Goal: Transaction & Acquisition: Purchase product/service

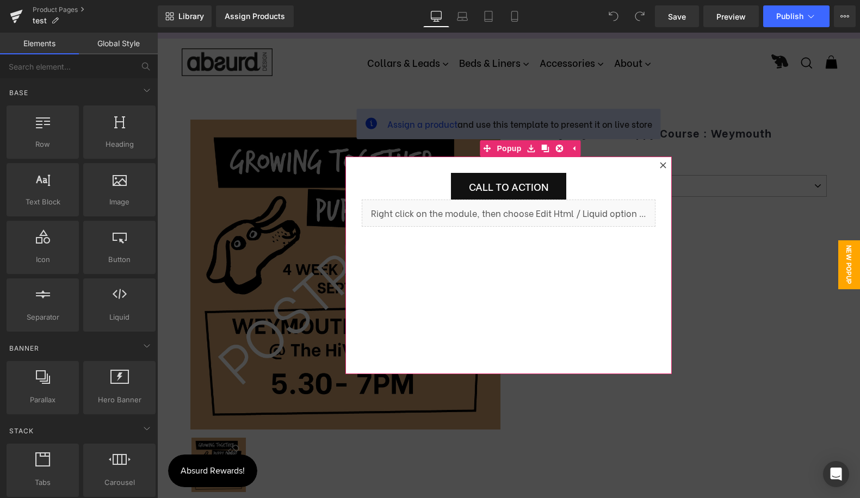
click at [661, 165] on icon at bounding box center [663, 165] width 7 height 7
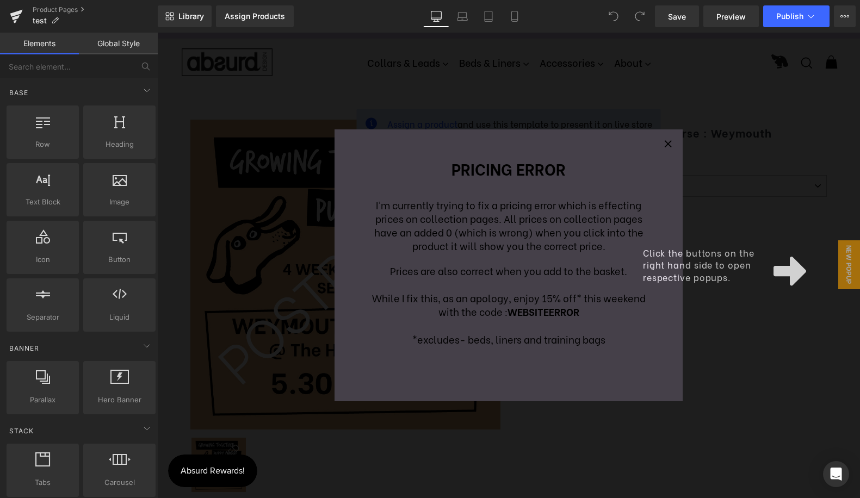
click at [713, 325] on div "Click the buttons on the right hand side to open respective popups." at bounding box center [508, 266] width 703 height 466
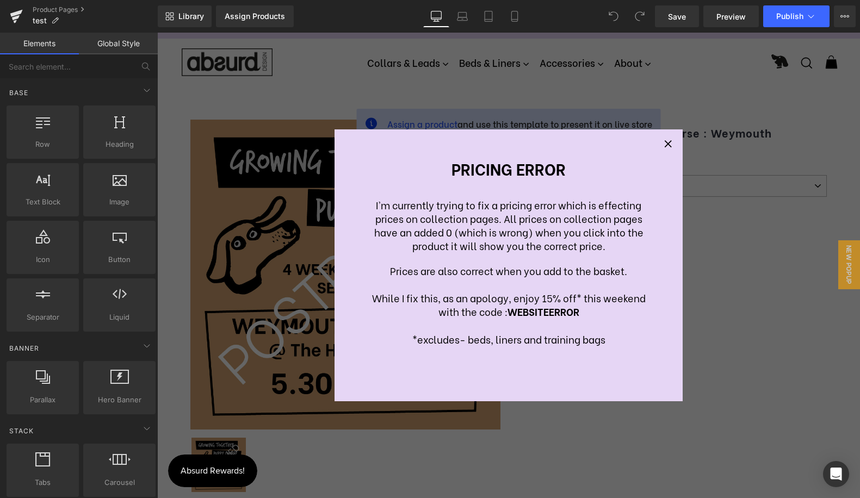
click at [414, 57] on div "Pricing error I'm currently trying to fix a pricing error which is effecting pr…" at bounding box center [508, 266] width 703 height 466
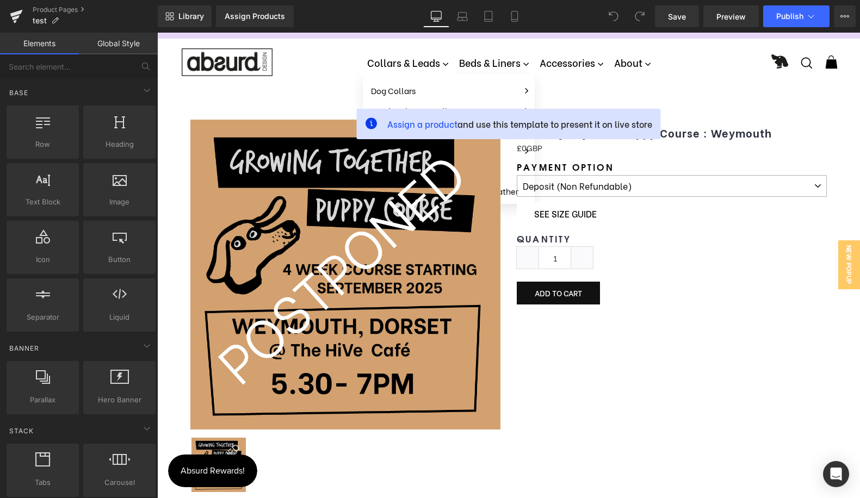
click at [405, 63] on link "Collars & Leads" at bounding box center [408, 63] width 90 height 22
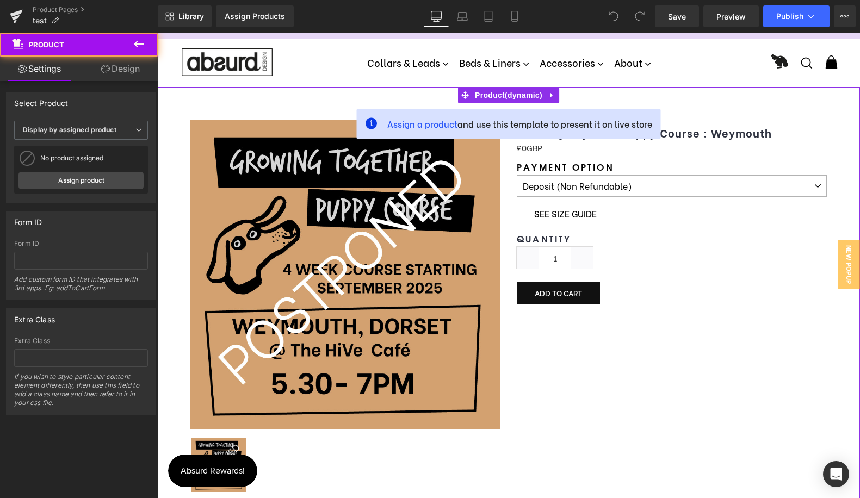
click at [401, 90] on div "Assign a product and use this template to present it on live store (P) Image (P…" at bounding box center [508, 302] width 703 height 430
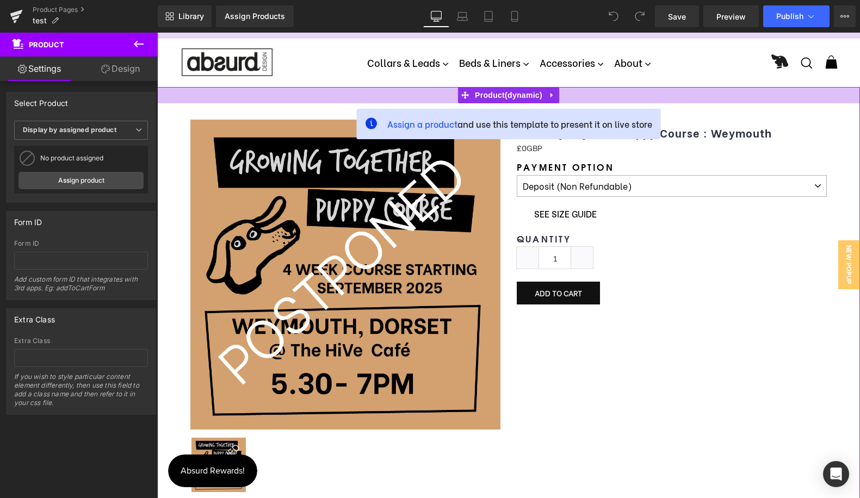
click at [402, 90] on div at bounding box center [508, 95] width 703 height 16
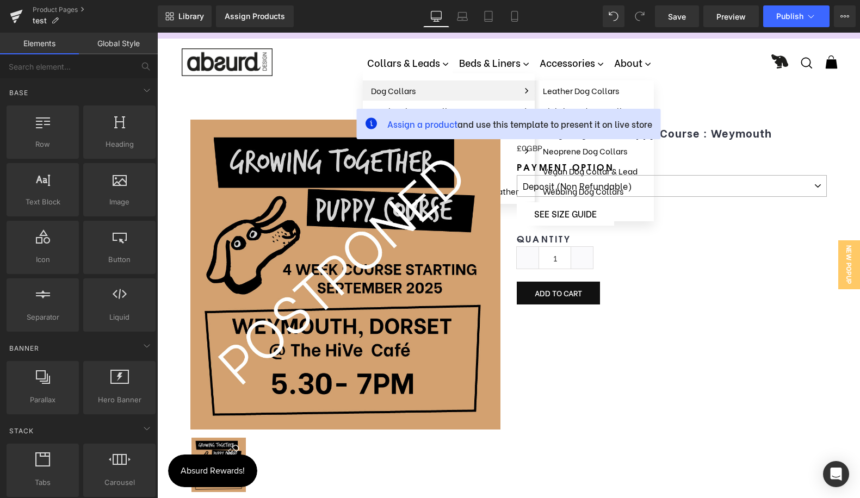
click at [405, 85] on link "Dog Collars" at bounding box center [449, 91] width 172 height 20
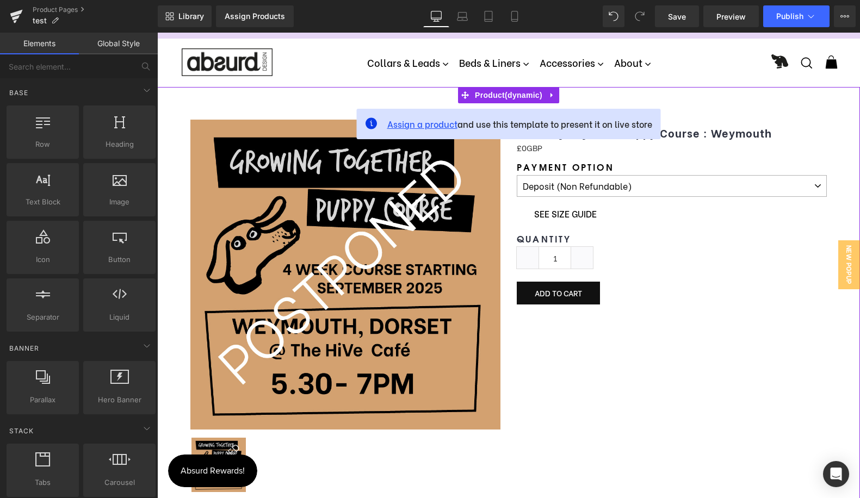
click at [427, 126] on span "Assign a product" at bounding box center [422, 124] width 70 height 13
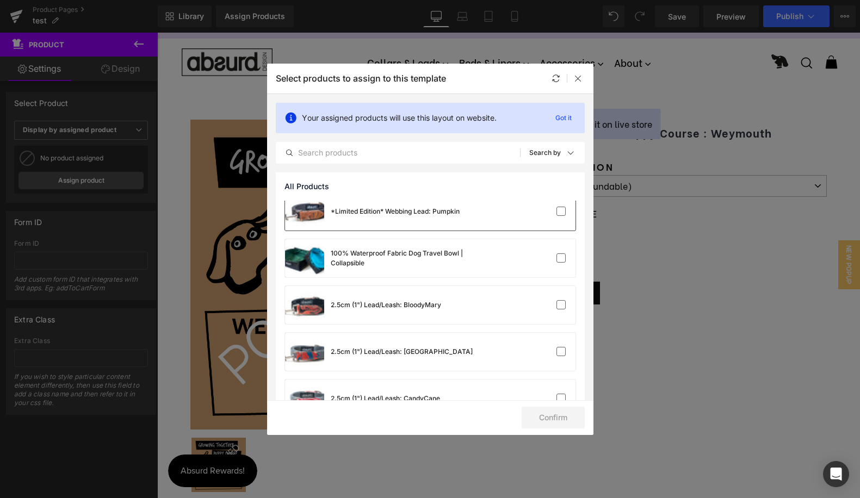
scroll to position [51, 0]
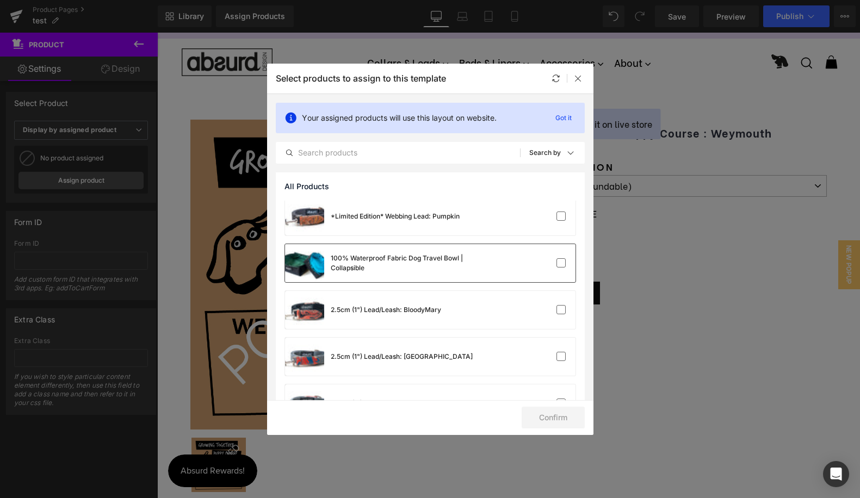
click at [429, 255] on div "100% Waterproof Fabric Dog Travel Bowl | Collapsible" at bounding box center [412, 264] width 163 height 20
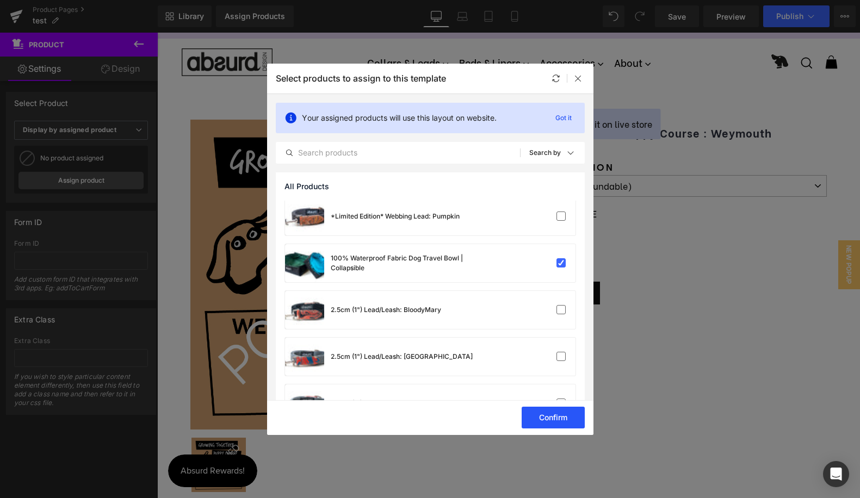
click at [555, 415] on button "Confirm" at bounding box center [553, 418] width 63 height 22
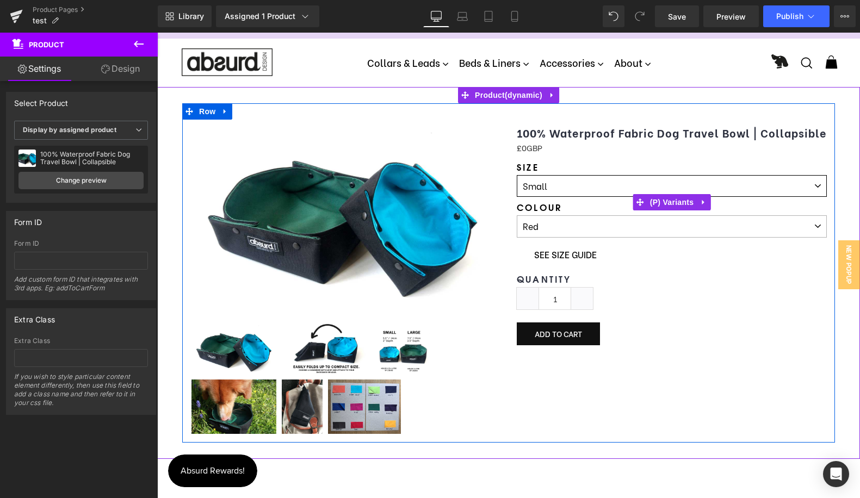
click at [544, 189] on select "Small Small + Carabiner & Loop Large Large + Carabiner & Loop" at bounding box center [672, 186] width 310 height 22
click at [517, 175] on select "Small Small + Carabiner & Loop Large Large + Carabiner & Loop" at bounding box center [672, 186] width 310 height 22
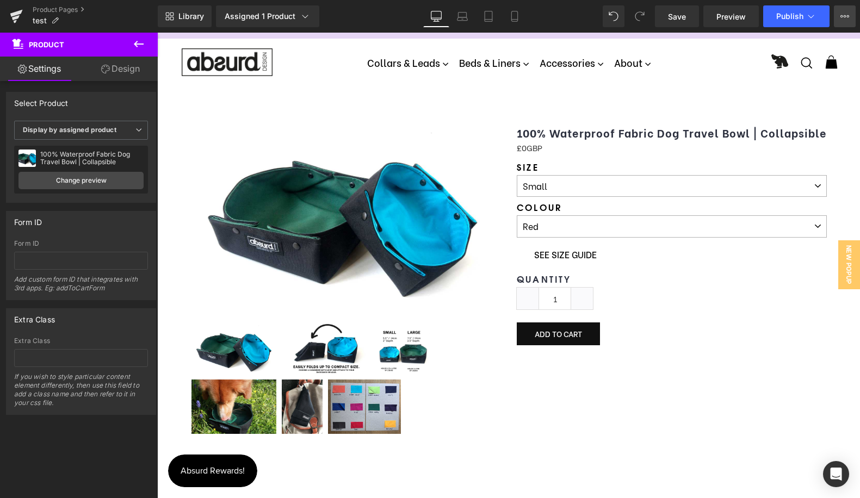
click at [850, 17] on button "Upgrade Plan View Live Page View with current Template Save Template to Library…" at bounding box center [845, 16] width 22 height 22
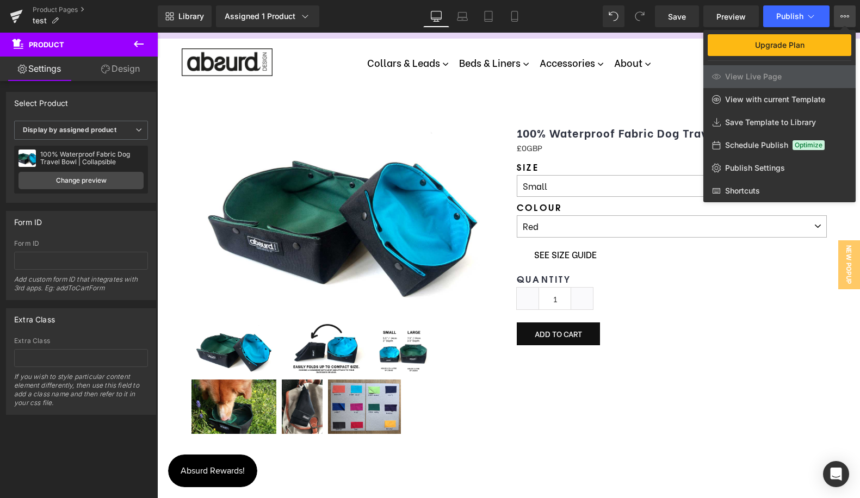
click at [850, 17] on button "Upgrade Plan View Live Page View with current Template Save Template to Library…" at bounding box center [845, 16] width 22 height 22
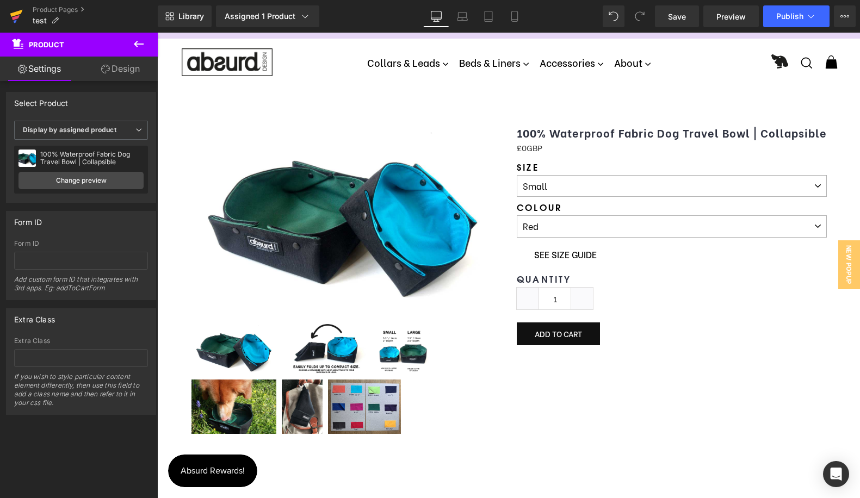
click at [18, 18] on icon at bounding box center [16, 16] width 13 height 27
